Goal: Task Accomplishment & Management: Complete application form

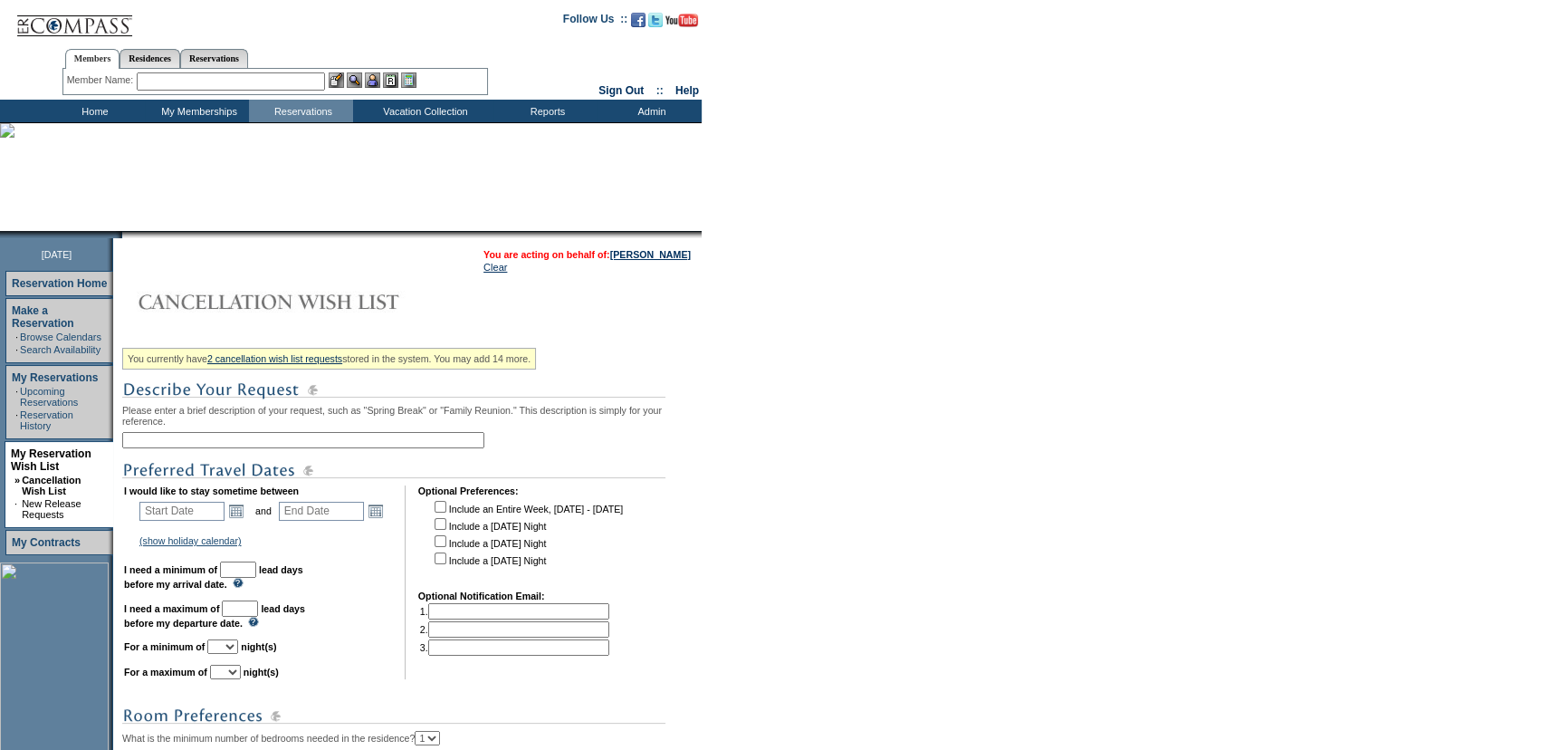
click at [292, 438] on input "text" at bounding box center [303, 439] width 362 height 16
paste input "Maui - Front End Ext - 2 Nights (Same Unit)"
click at [161, 442] on input "Maui - Front End Ext - 2 Nights (Same Unit)" at bounding box center [303, 439] width 362 height 16
click at [308, 446] on input "Maui - Front End Ext - 2 Nights (Same Unit)" at bounding box center [303, 439] width 362 height 16
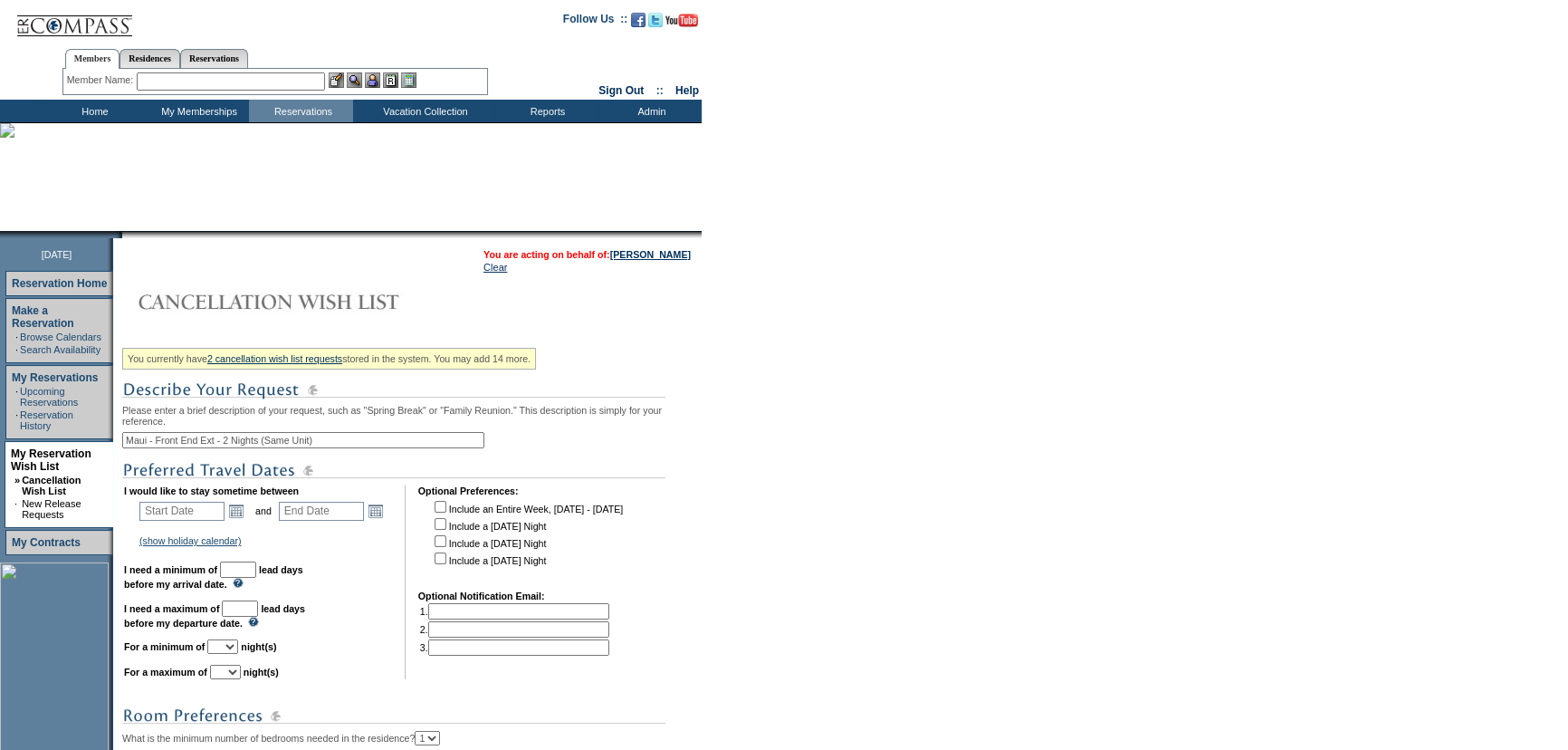
click at [308, 446] on input "Maui - Front End Ext - 2 Nights (Same Unit)" at bounding box center [303, 439] width 362 height 16
click at [286, 442] on input "Maui - Front End Ext - 2 Nights (Any Unit)" at bounding box center [303, 439] width 362 height 16
click at [311, 434] on input "Maui - Preferred Stay (Any Unit)" at bounding box center [303, 439] width 362 height 16
click at [215, 444] on input "Maui - Preferred Stay" at bounding box center [303, 439] width 362 height 16
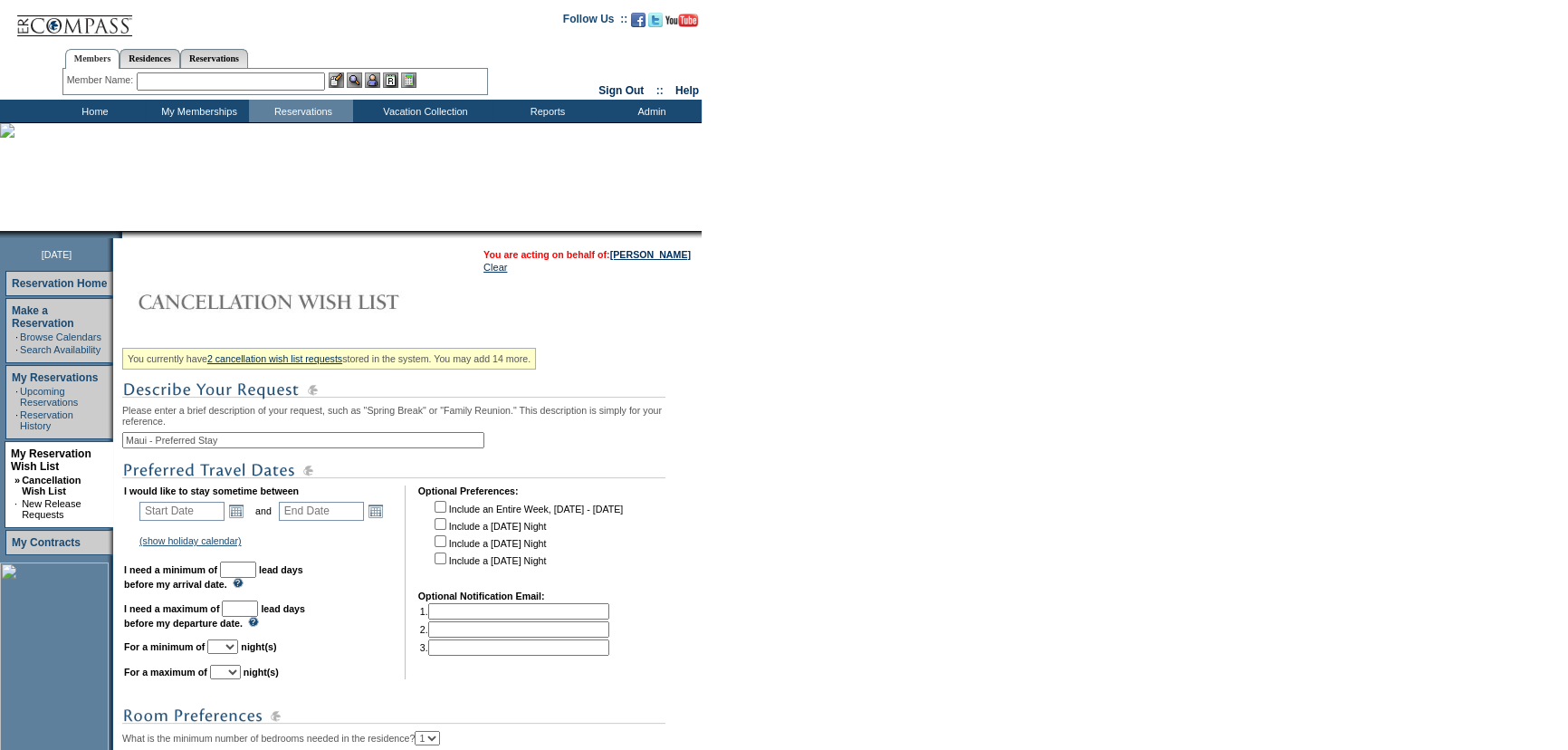
click at [215, 444] on input "Maui - Preferred Stay" at bounding box center [303, 439] width 362 height 16
type input "Maui - Preferred Stay"
click at [805, 407] on form "Follow Us ::" at bounding box center [784, 537] width 1568 height 1075
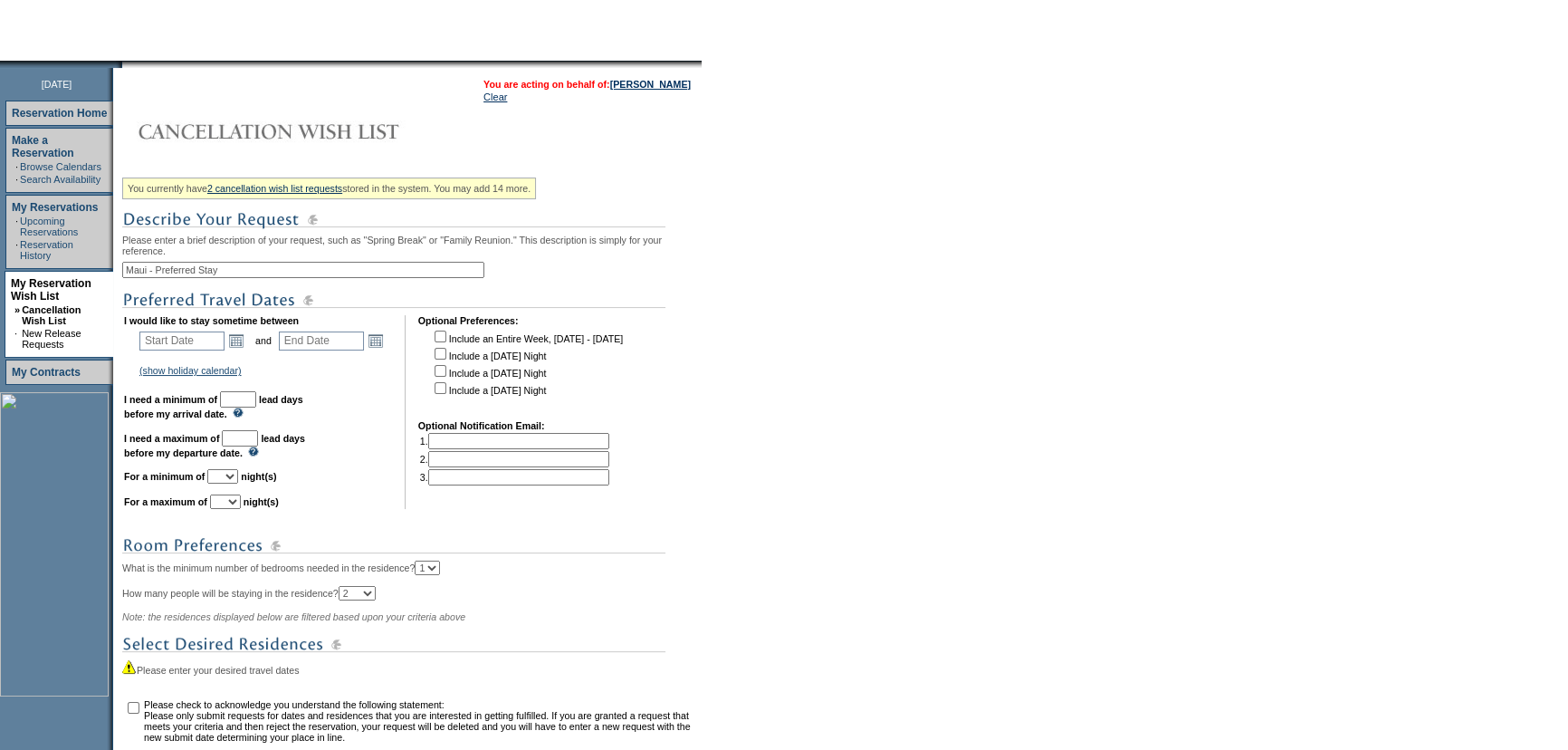
scroll to position [329, 0]
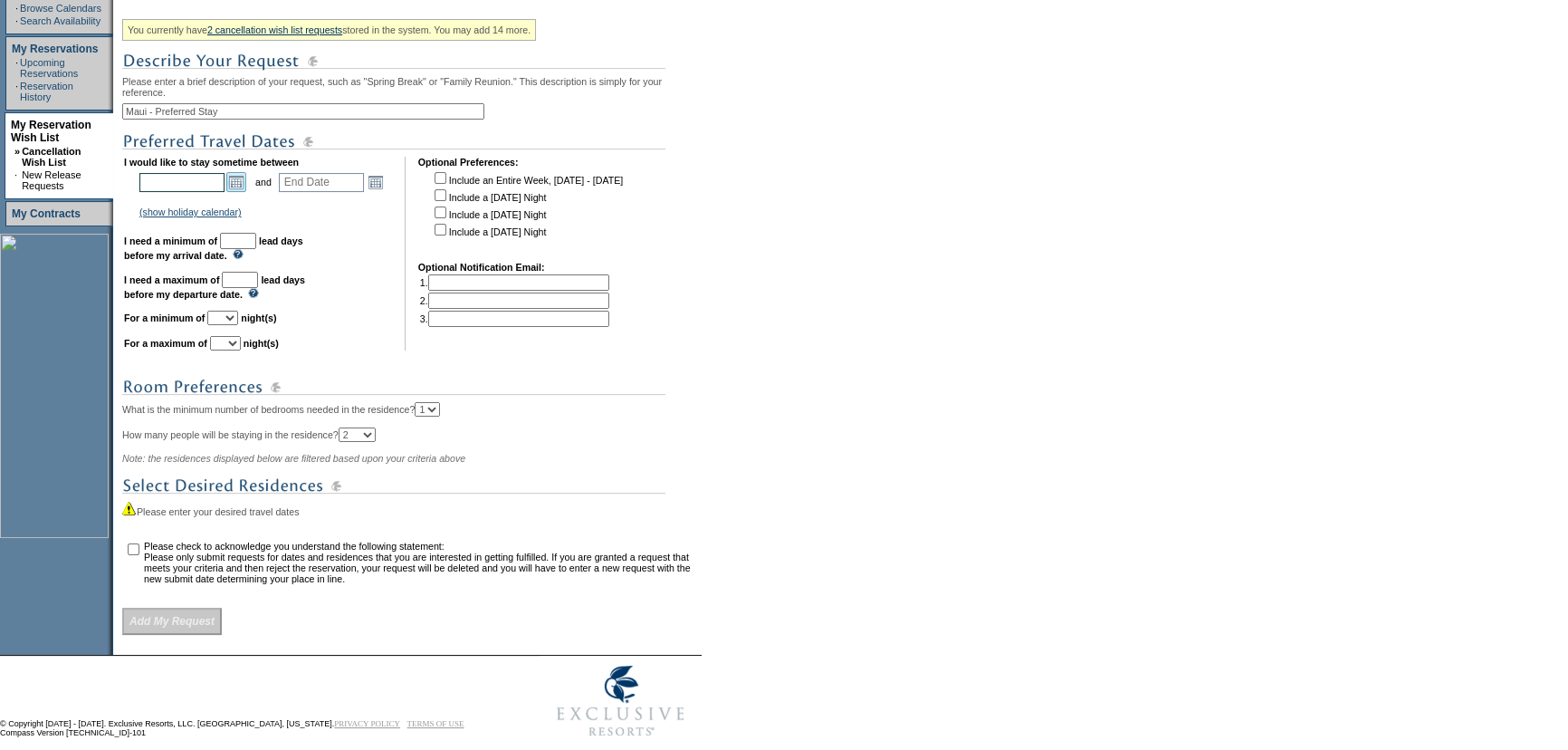
click at [225, 192] on input "text" at bounding box center [182, 182] width 85 height 19
type input "Start Date"
click at [241, 190] on link "Open the calendar popup." at bounding box center [236, 182] width 20 height 20
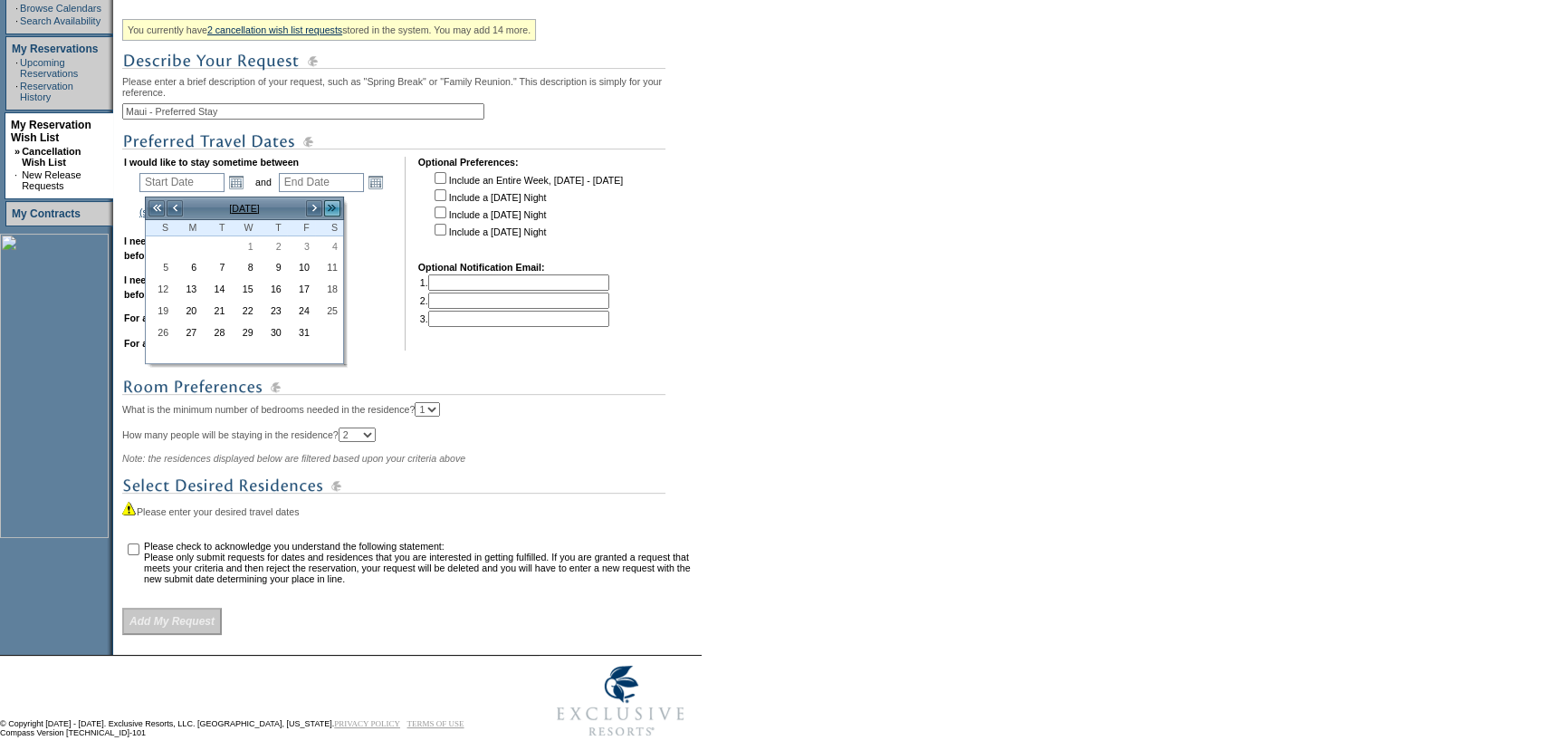
click at [329, 211] on link ">>" at bounding box center [332, 208] width 18 height 18
click at [178, 209] on link "<" at bounding box center [174, 208] width 18 height 18
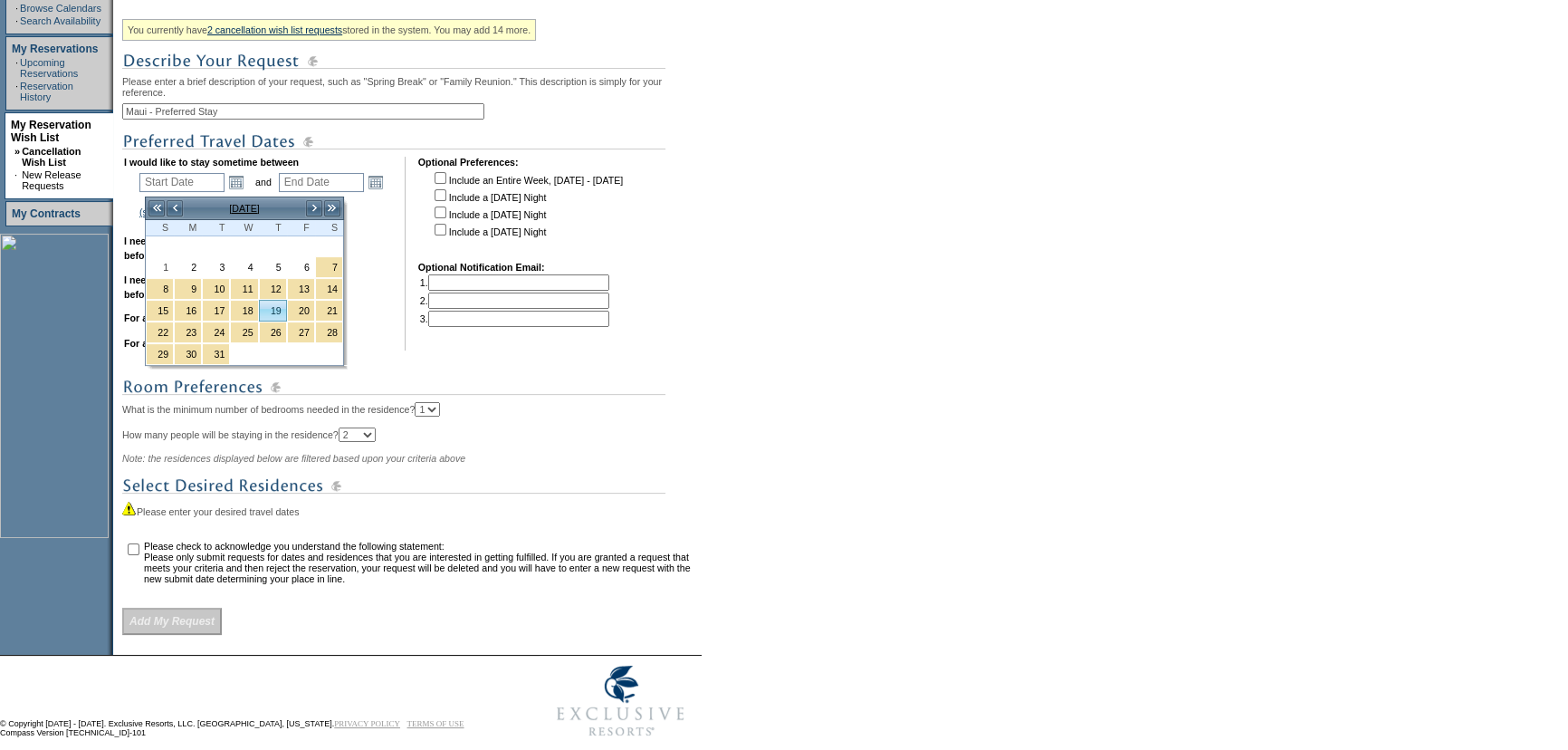
click at [268, 308] on link "19" at bounding box center [272, 311] width 26 height 20
type input "[DATE]"
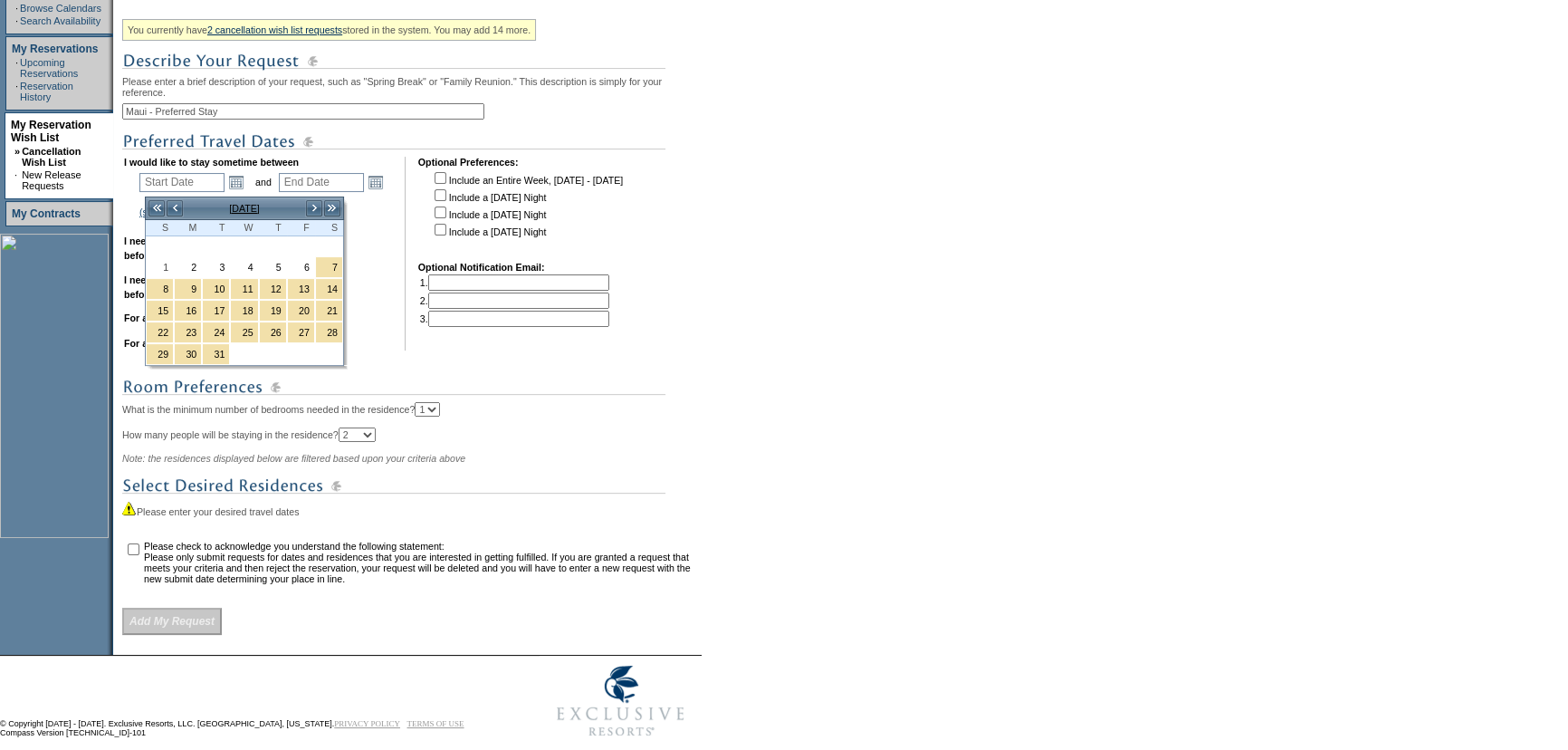
type input "[DATE]"
type input "170"
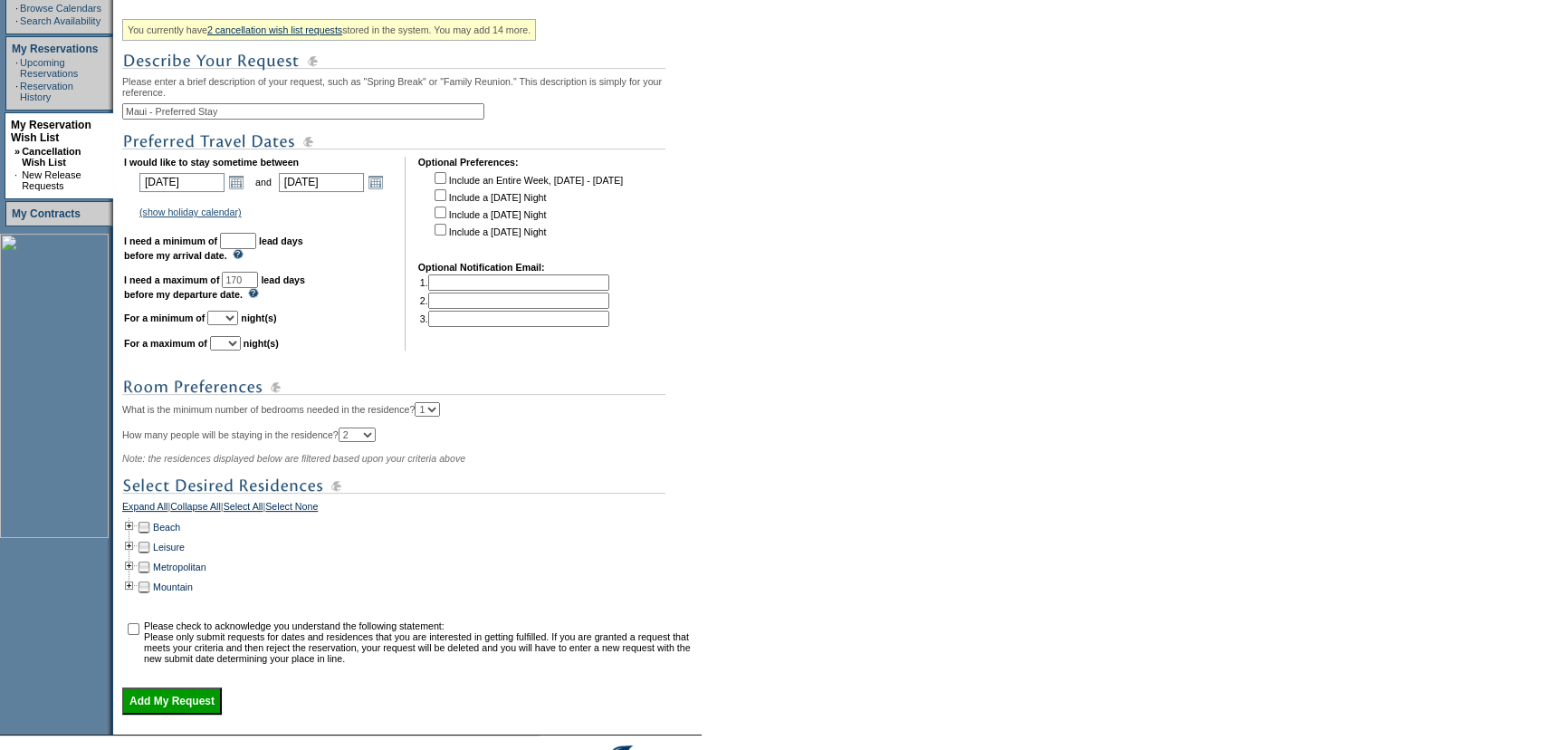
drag, startPoint x: 1031, startPoint y: 243, endPoint x: 1033, endPoint y: 234, distance: 9.2
click at [1031, 244] on form "Follow Us ::" at bounding box center [784, 248] width 1568 height 1154
click at [386, 181] on link "Open the calendar popup." at bounding box center [376, 182] width 20 height 20
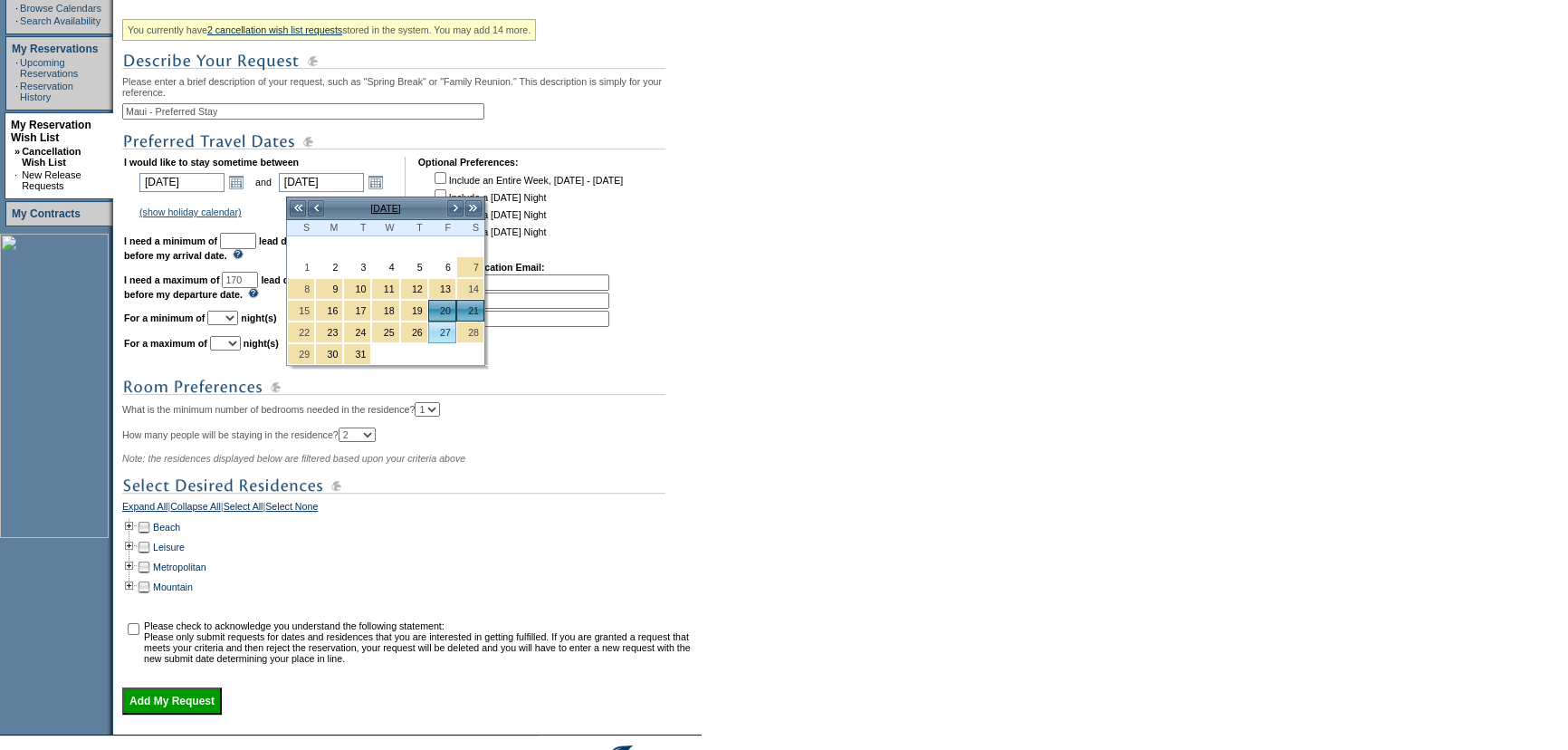
click at [449, 335] on link "27" at bounding box center [441, 332] width 26 height 20
type input "[DATE]"
type input "177"
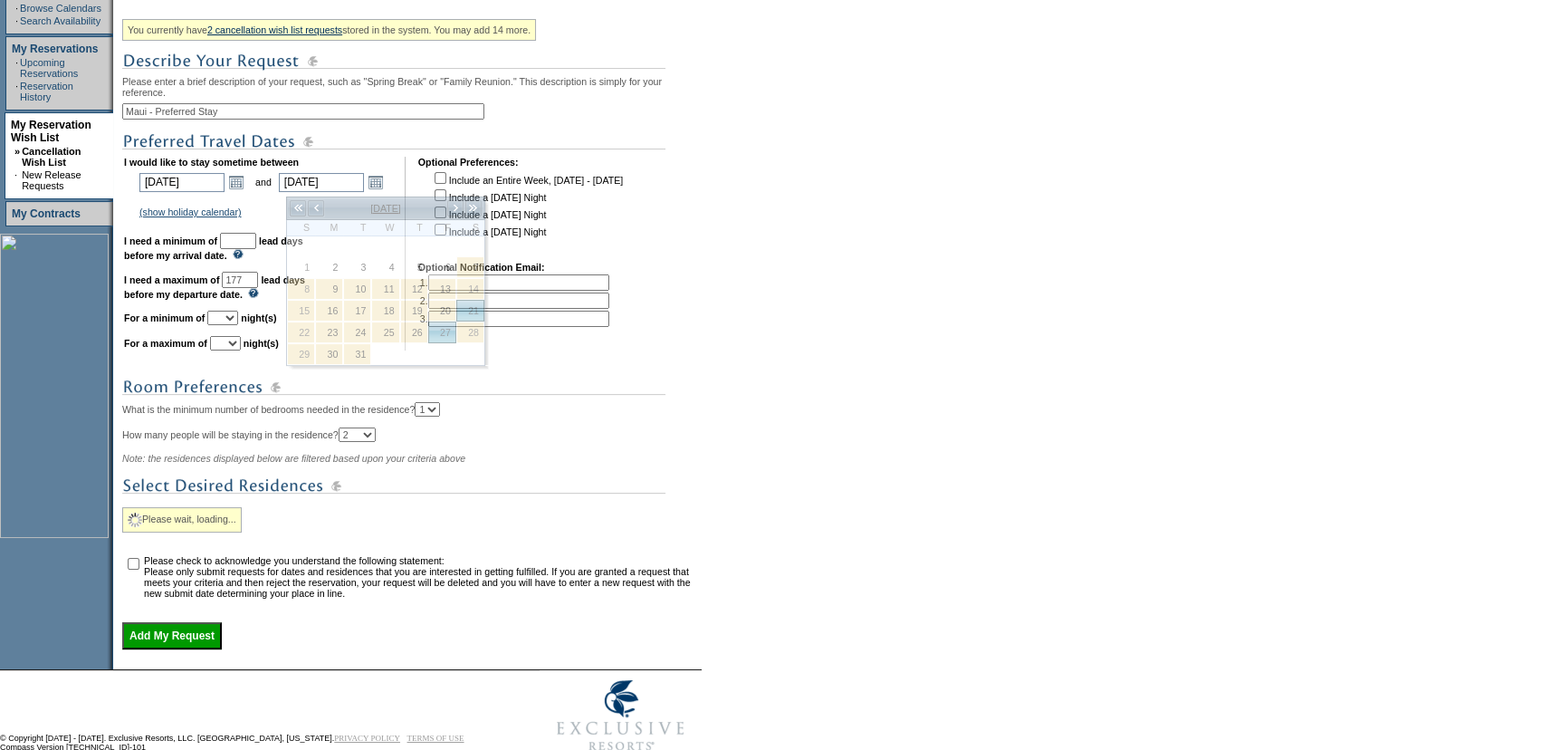
click at [978, 332] on form "Follow Us ::" at bounding box center [784, 216] width 1568 height 1089
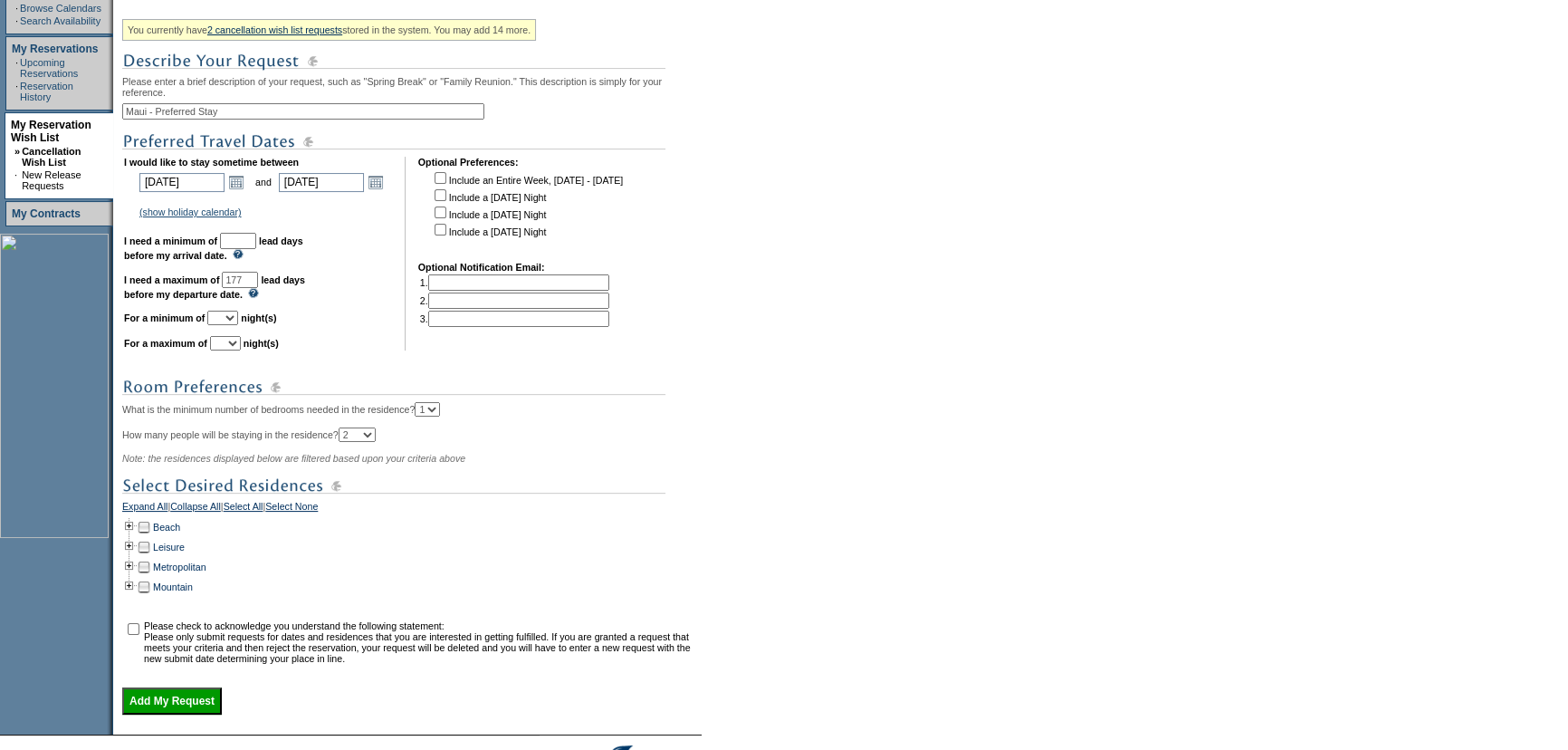
click at [256, 249] on input "text" at bounding box center [238, 241] width 36 height 16
type input "30"
click at [784, 271] on form "Follow Us ::" at bounding box center [784, 248] width 1568 height 1154
click at [442, 200] on input "checkbox" at bounding box center [440, 195] width 11 height 11
checkbox input "true"
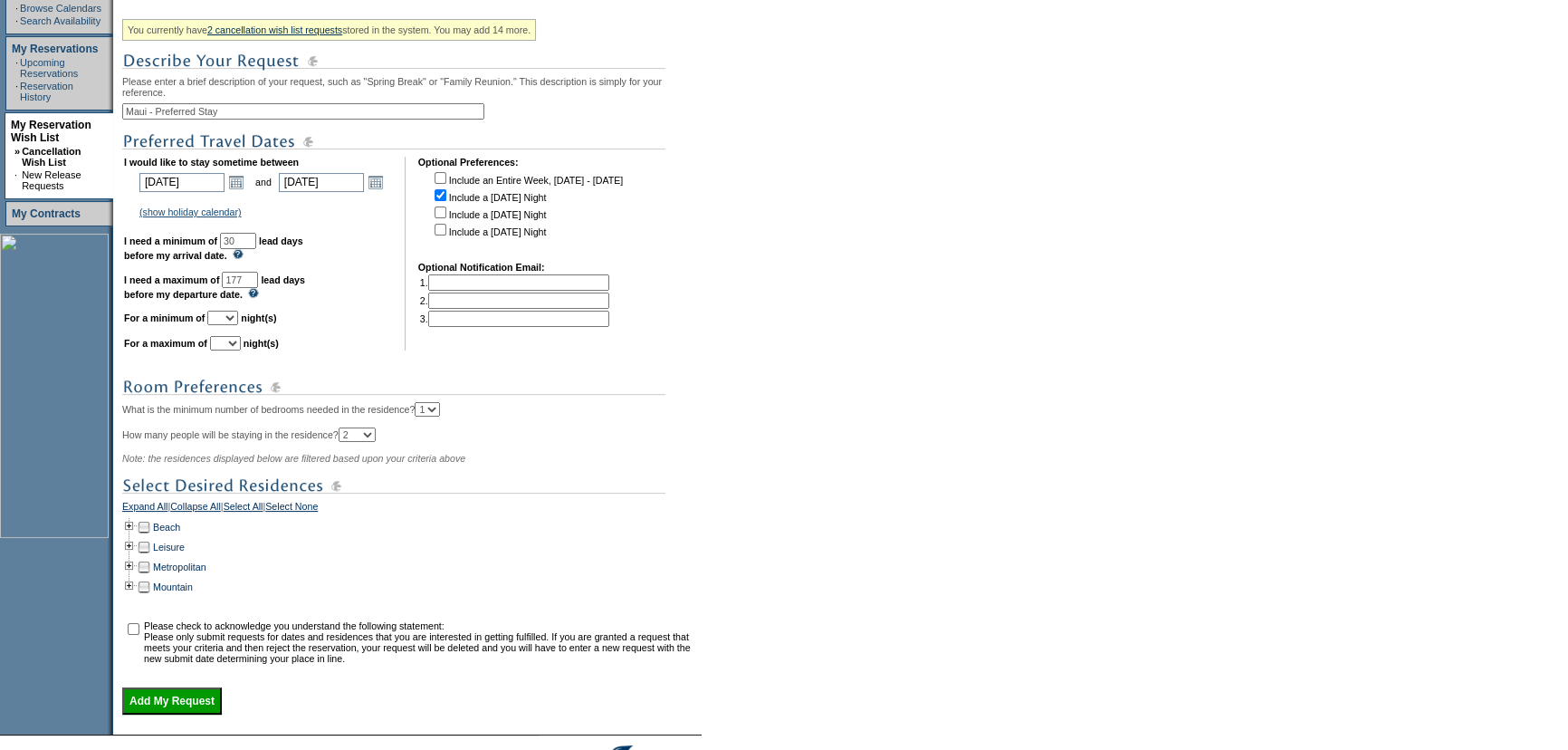
click at [972, 293] on form "Follow Us ::" at bounding box center [784, 248] width 1568 height 1154
click at [733, 251] on form "Follow Us ::" at bounding box center [784, 248] width 1568 height 1154
click at [443, 215] on input "checkbox" at bounding box center [440, 212] width 11 height 11
checkbox input "true"
click at [443, 199] on input "checkbox" at bounding box center [440, 195] width 11 height 11
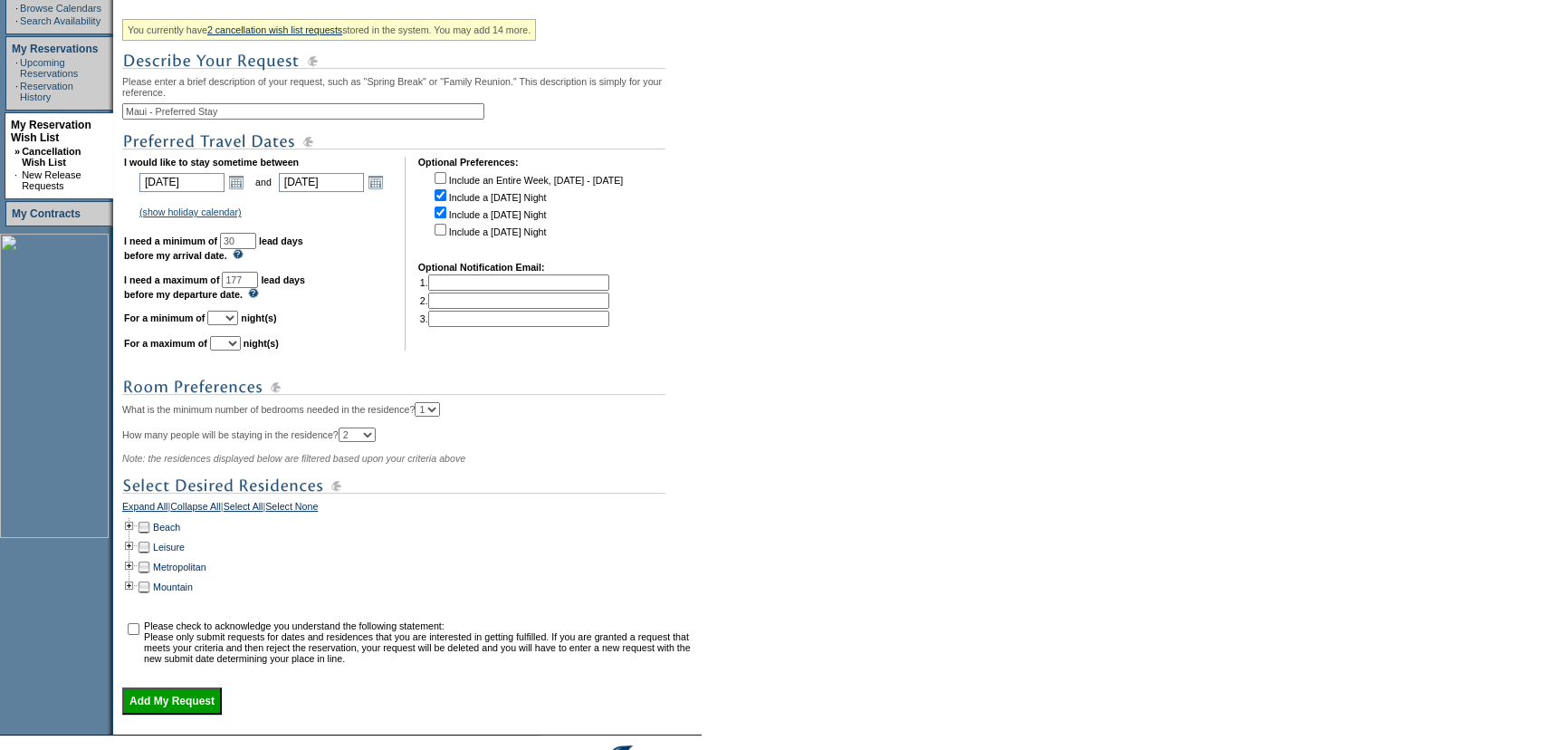
checkbox input "false"
click at [238, 325] on select "1 2 3 4 5 6 7 8 9 10 11 12 13 14" at bounding box center [223, 317] width 31 height 14
select select "7"
click at [533, 327] on input "text" at bounding box center [519, 318] width 182 height 16
drag, startPoint x: 251, startPoint y: 353, endPoint x: 678, endPoint y: 365, distance: 427.2
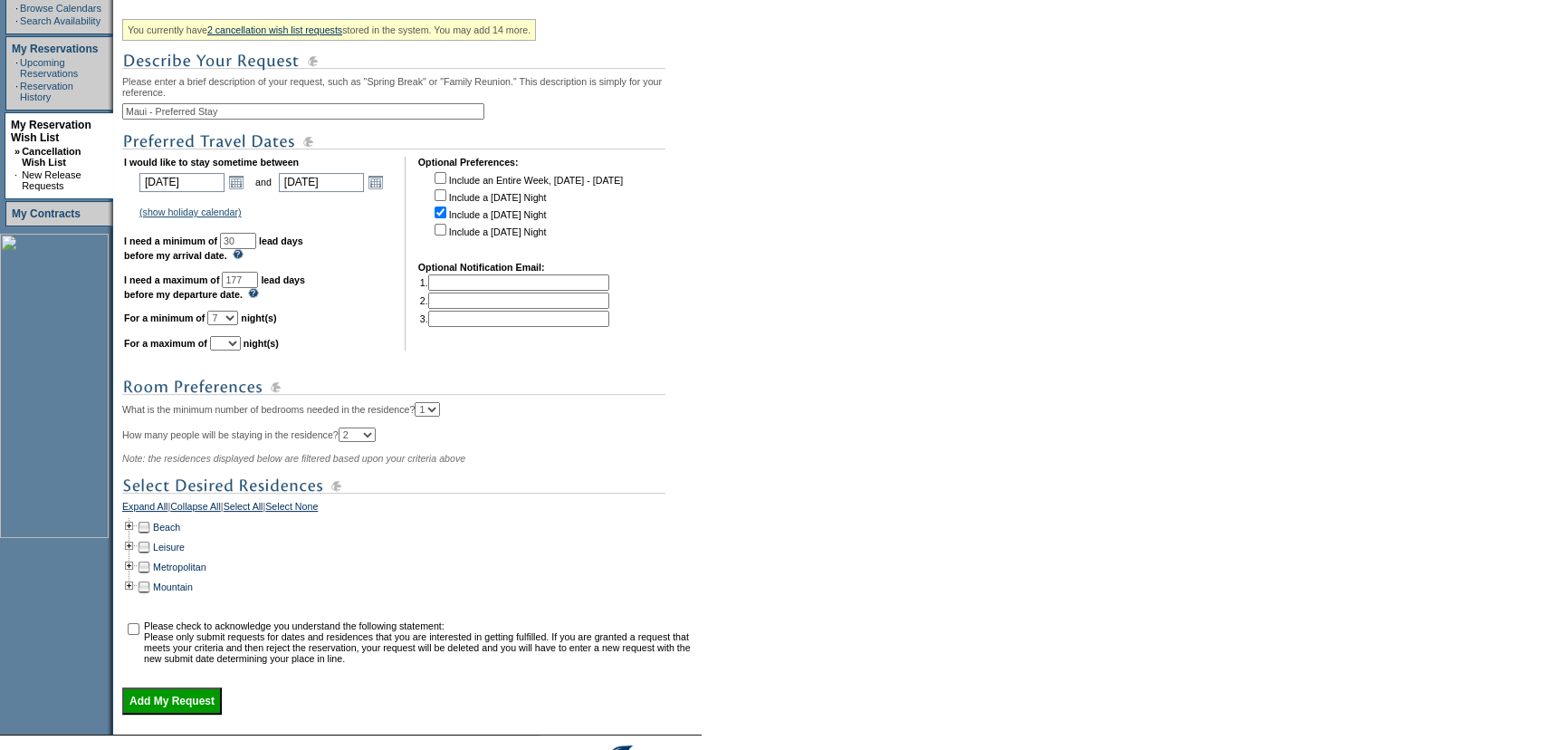
click at [241, 351] on select "1 2 3 4 5 6 7 8 9 10 11 12 13 14" at bounding box center [226, 343] width 31 height 14
select select "8"
click at [838, 361] on form "Follow Us ::" at bounding box center [784, 248] width 1568 height 1154
click at [854, 339] on form "Follow Us ::" at bounding box center [784, 248] width 1568 height 1154
click at [742, 297] on form "Follow Us ::" at bounding box center [784, 248] width 1568 height 1154
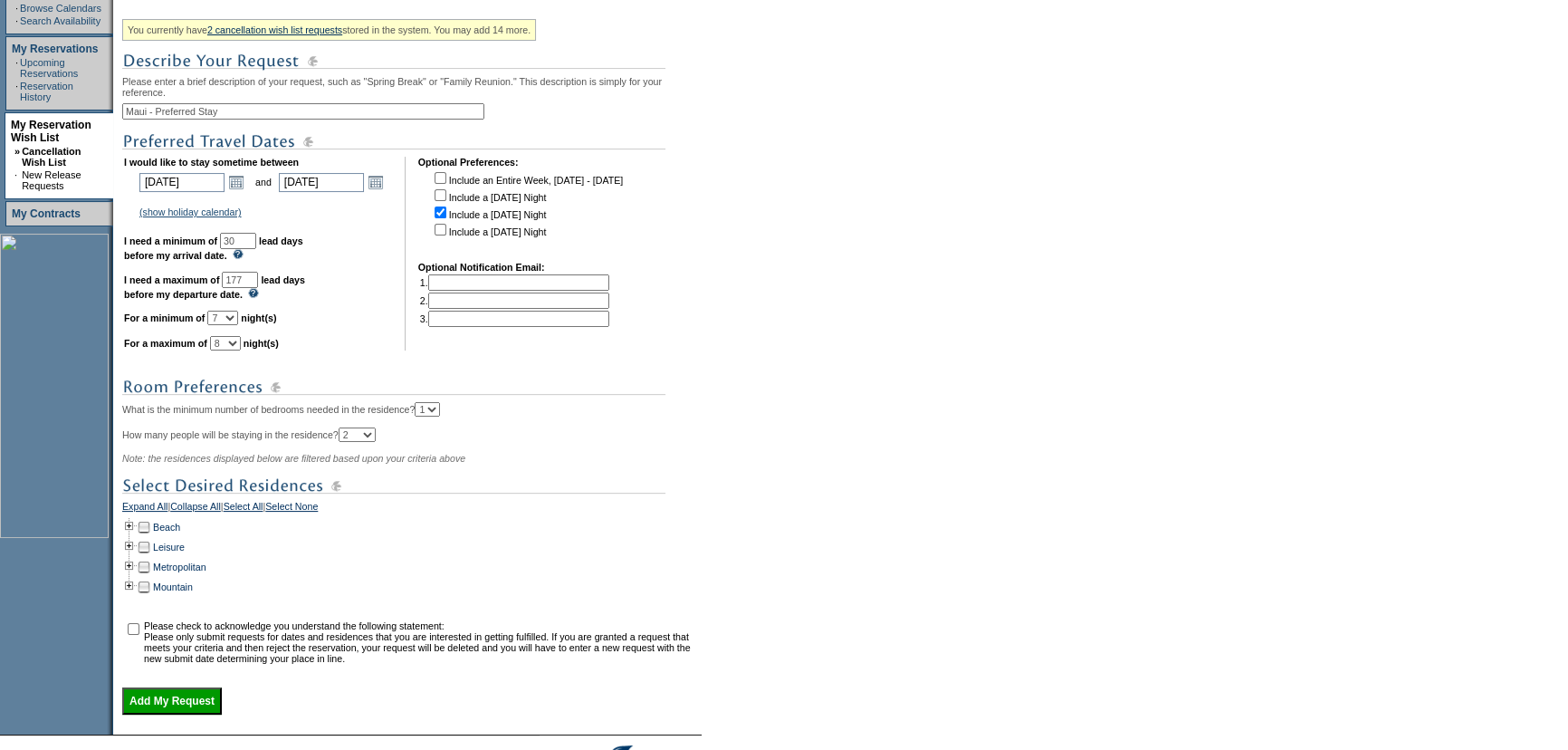
click at [950, 407] on form "Follow Us ::" at bounding box center [784, 248] width 1568 height 1154
click at [175, 532] on link "Beach" at bounding box center [166, 526] width 27 height 11
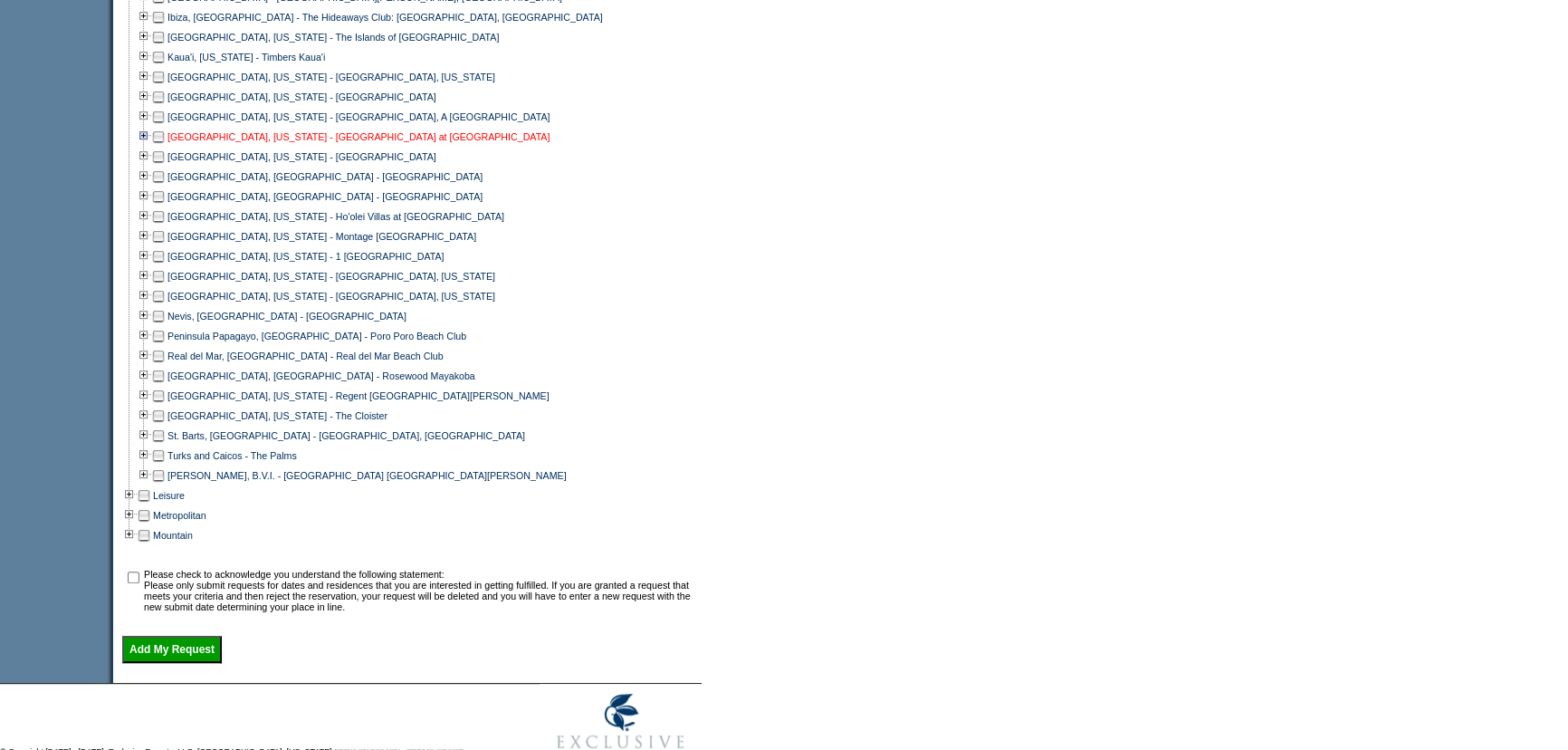
scroll to position [987, 0]
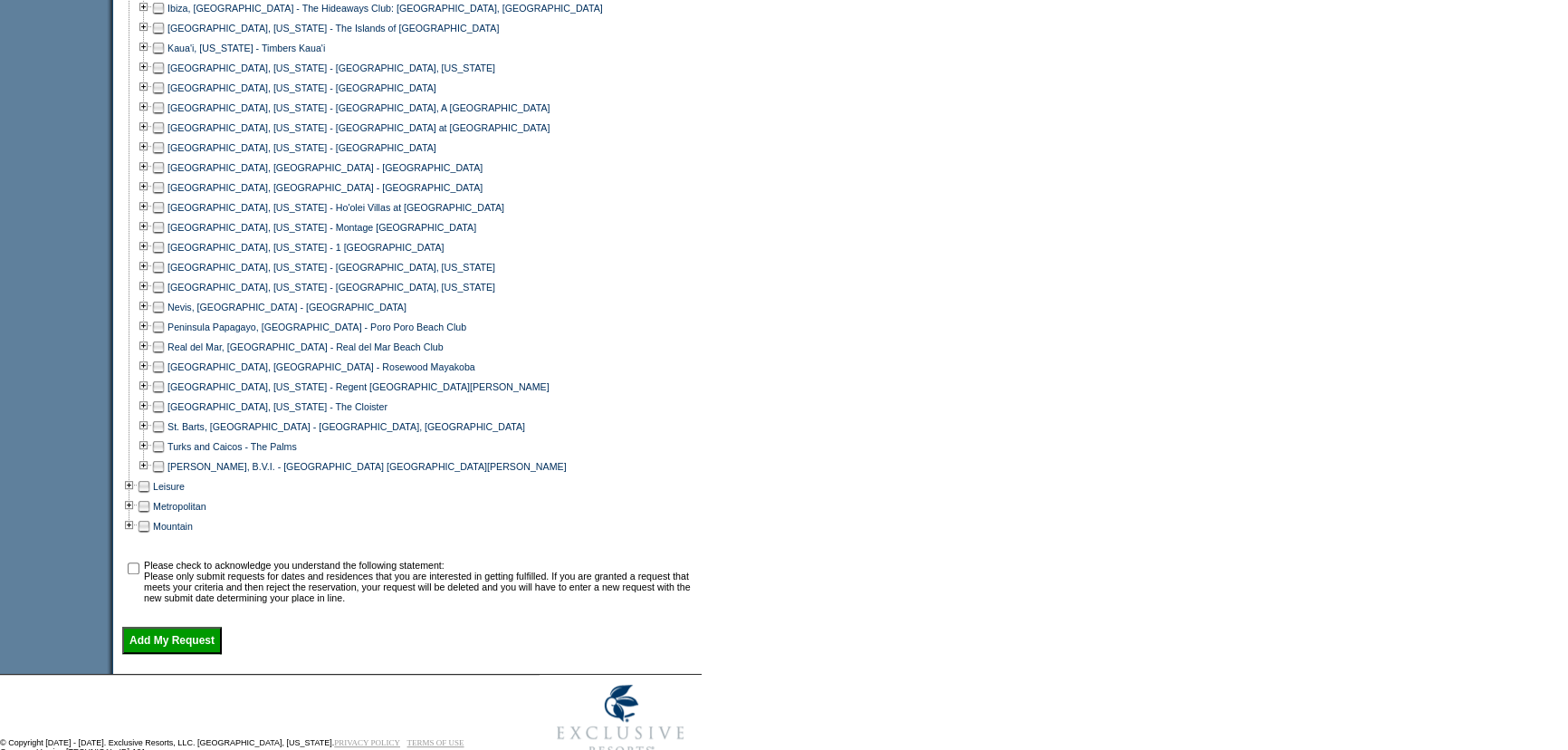
click at [172, 237] on td "[GEOGRAPHIC_DATA], [US_STATE] - Montage [GEOGRAPHIC_DATA]" at bounding box center [320, 226] width 311 height 20
click at [164, 237] on td at bounding box center [158, 226] width 14 height 20
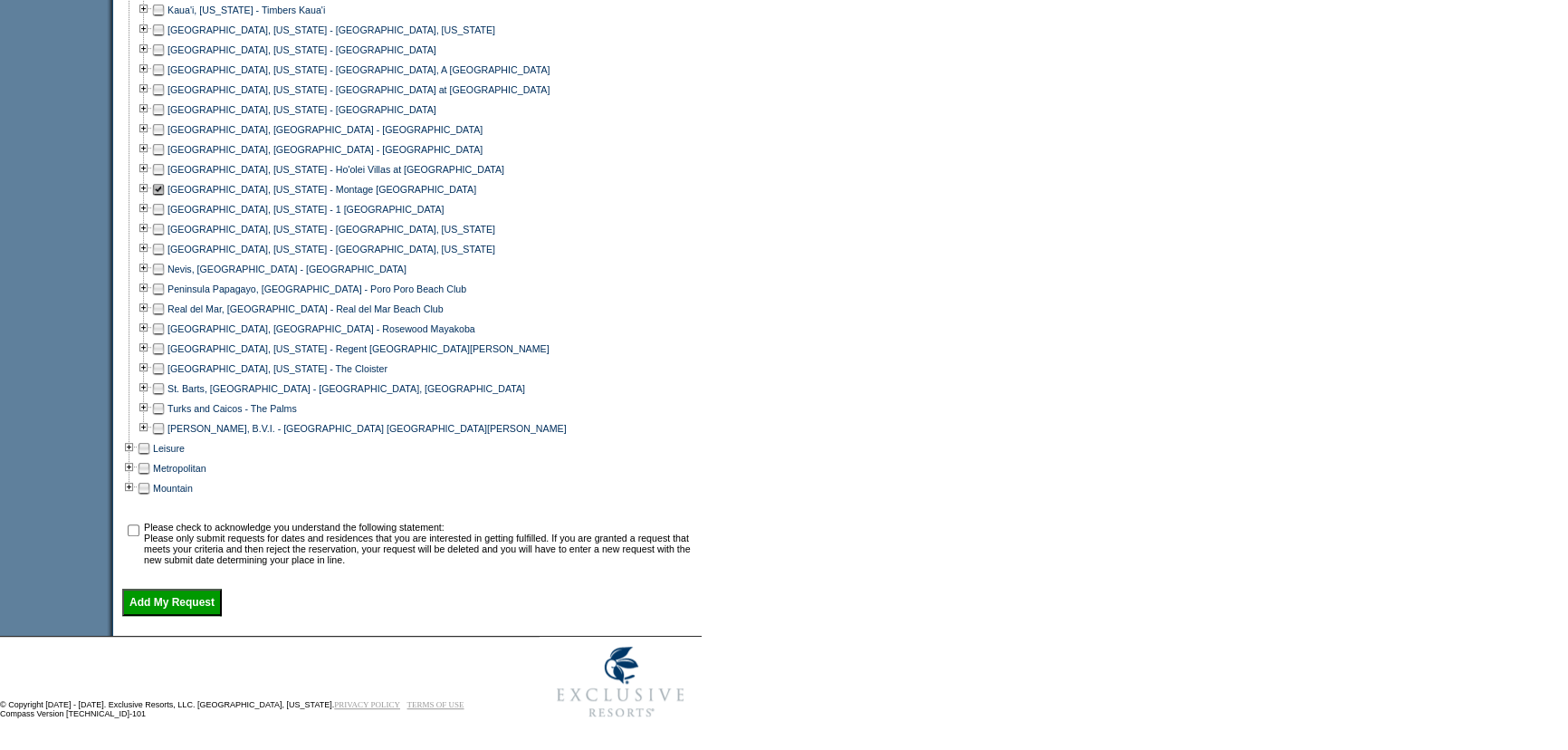
scroll to position [1046, 0]
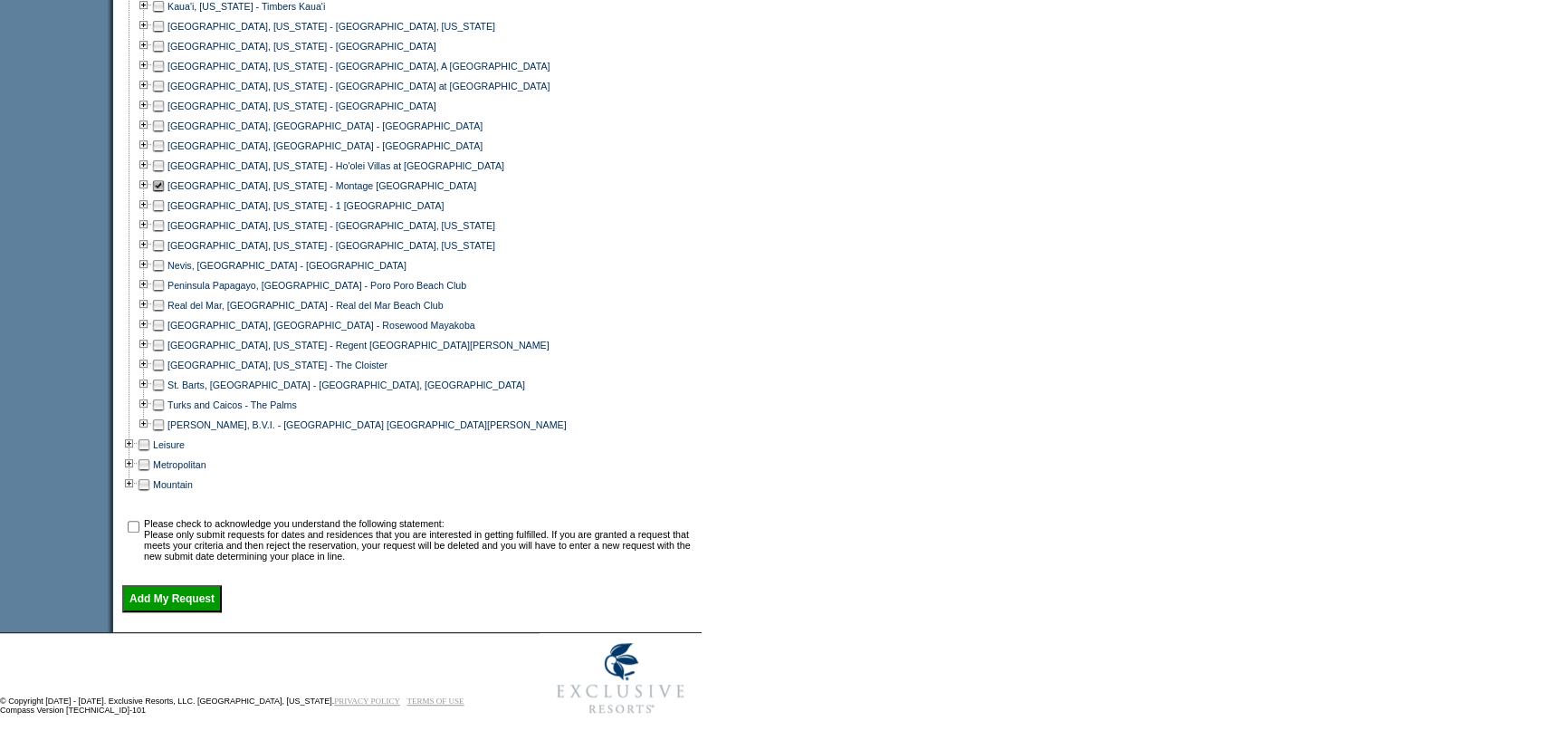
click at [140, 525] on input "checkbox" at bounding box center [134, 526] width 11 height 11
checkbox input "true"
click at [215, 612] on input "Add My Request" at bounding box center [172, 598] width 99 height 27
